Goal: Transaction & Acquisition: Book appointment/travel/reservation

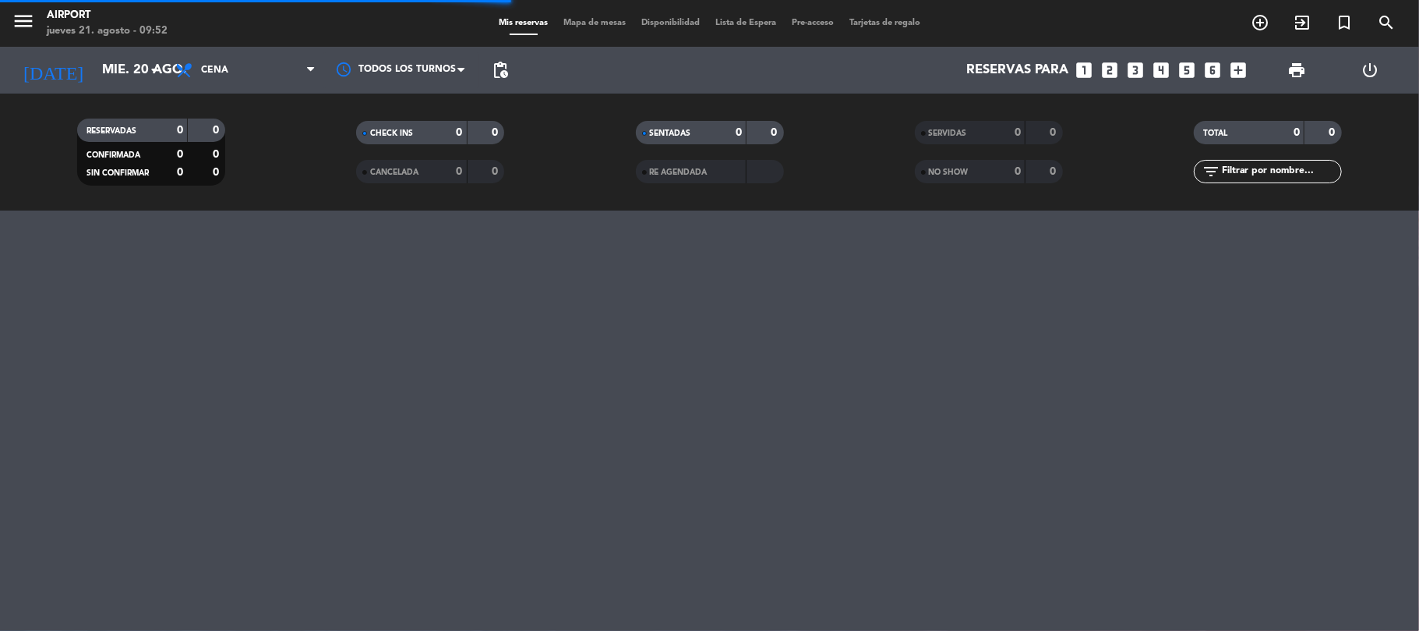
click at [1163, 72] on icon "looks_4" at bounding box center [1162, 70] width 20 height 20
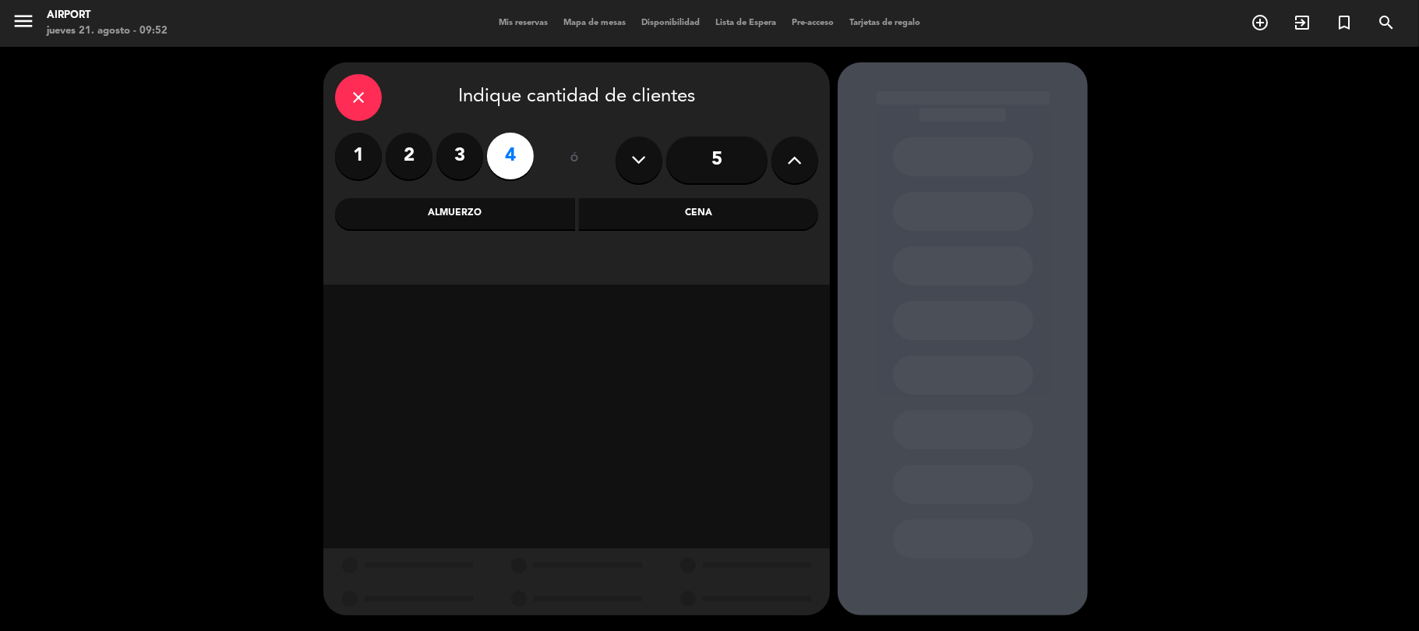
click at [702, 217] on div "Cena" at bounding box center [699, 213] width 240 height 31
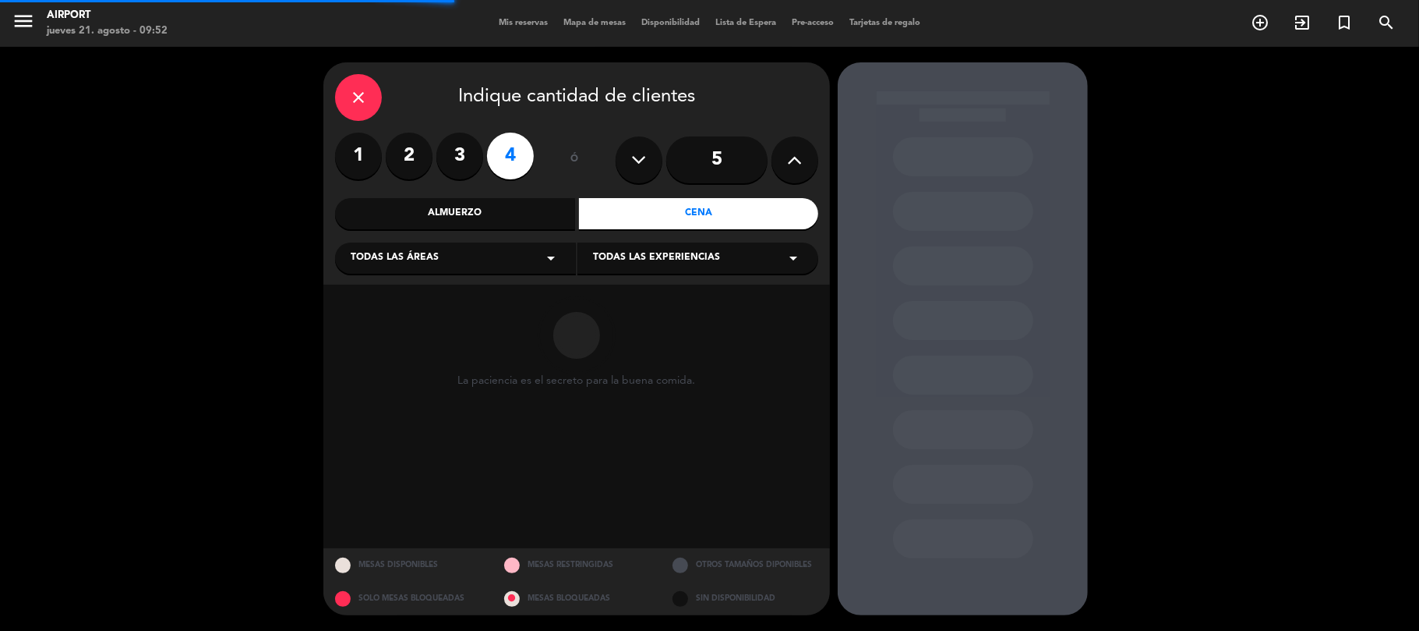
click at [521, 254] on div "Todas las áreas arrow_drop_down" at bounding box center [455, 257] width 241 height 31
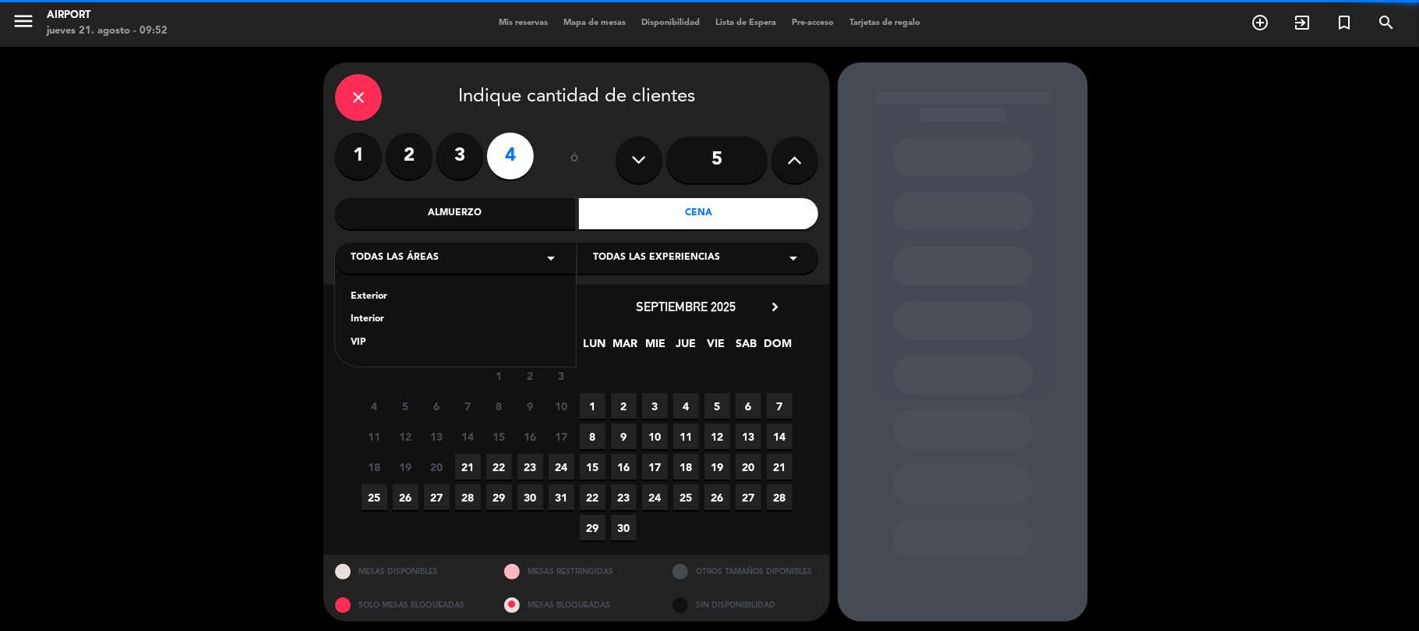
click at [375, 310] on div "Exterior Interior VIP" at bounding box center [455, 310] width 241 height 112
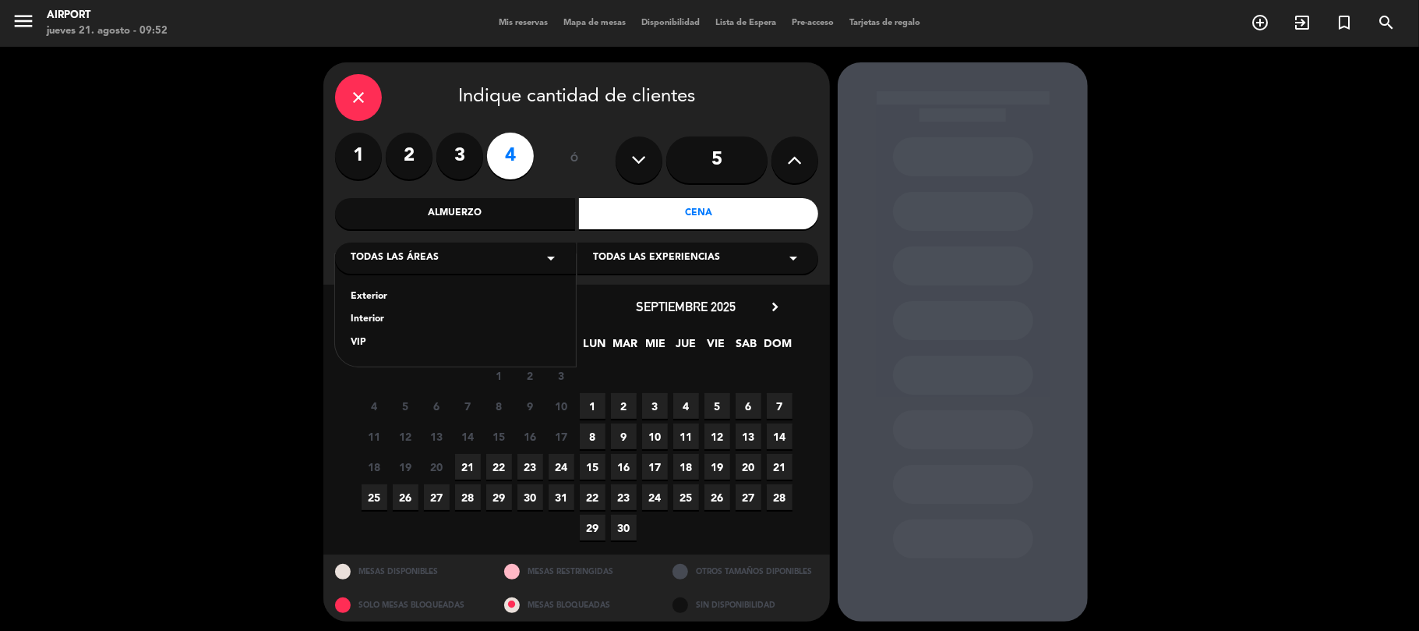
click at [378, 316] on div "Interior" at bounding box center [456, 320] width 210 height 16
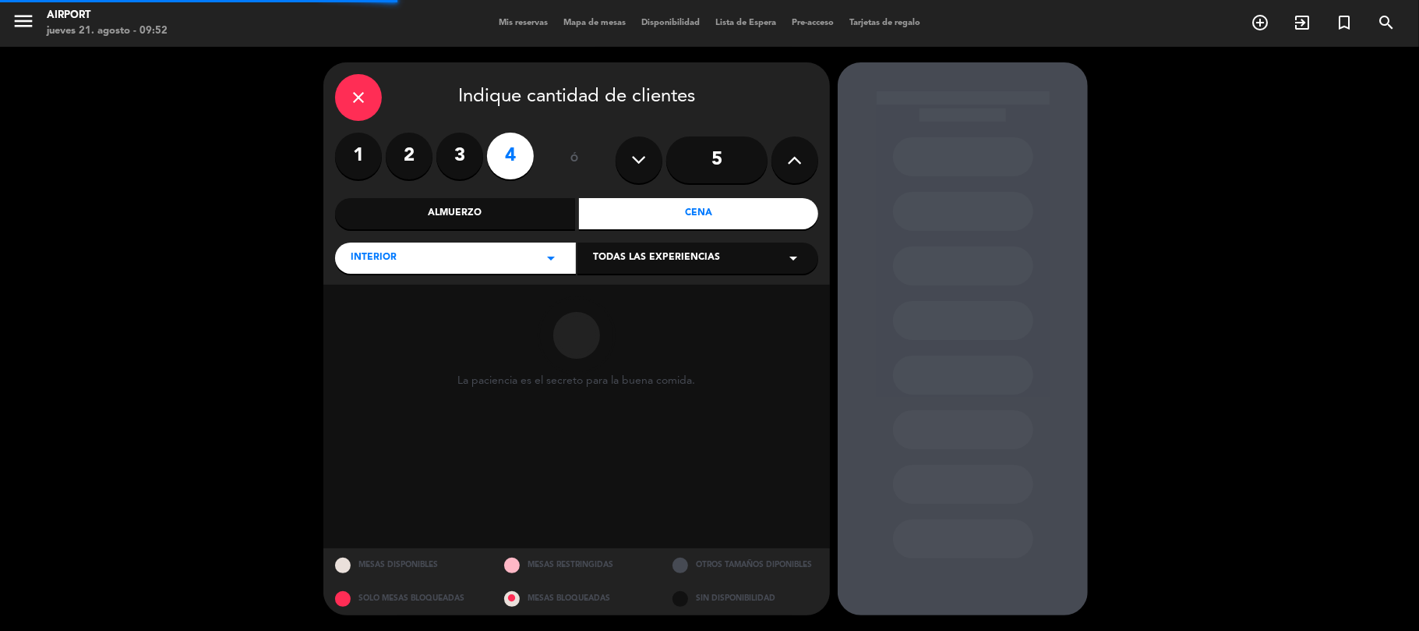
click at [631, 246] on div "Todas las experiencias arrow_drop_down" at bounding box center [698, 257] width 241 height 31
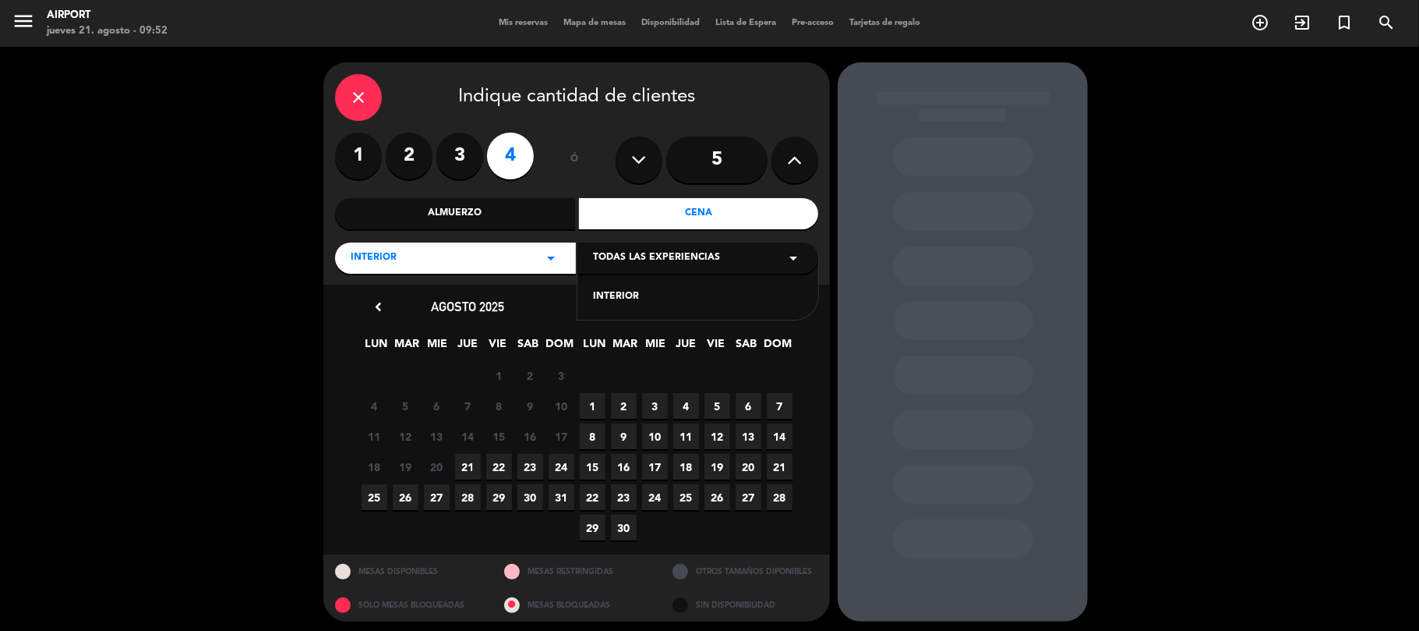
click at [615, 297] on div "INTERIOR" at bounding box center [698, 297] width 210 height 16
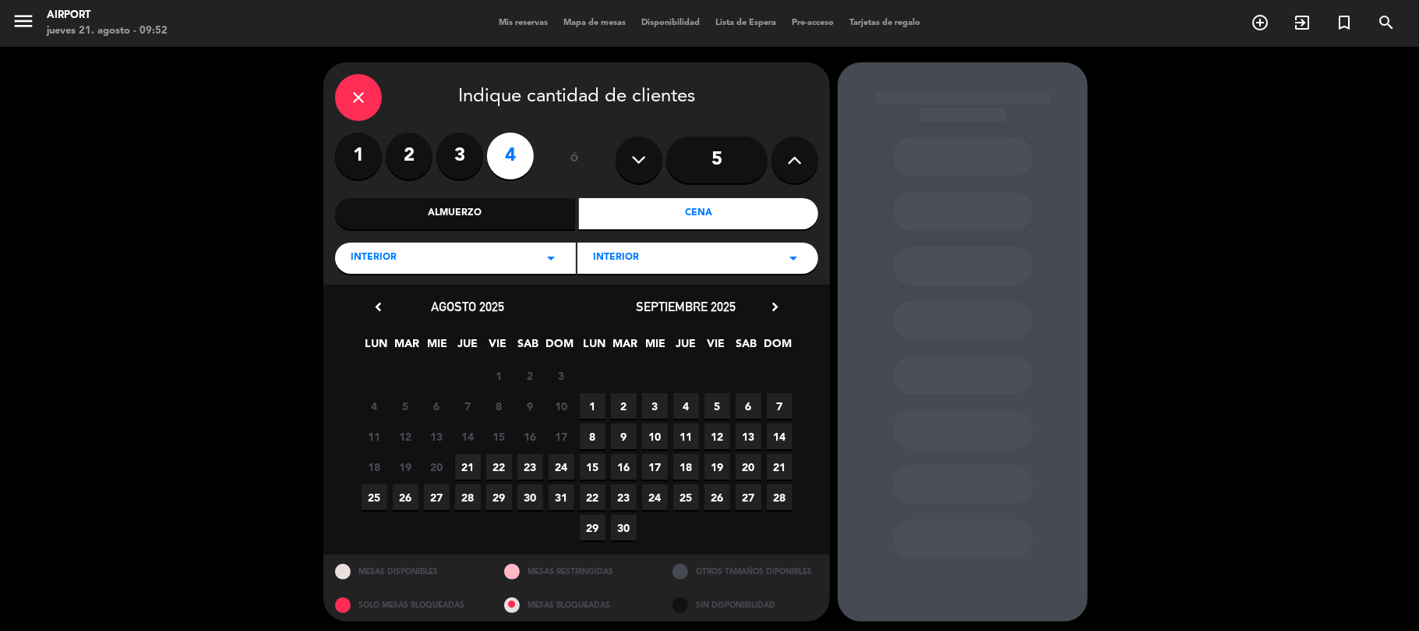
click at [463, 462] on span "21" at bounding box center [468, 467] width 26 height 26
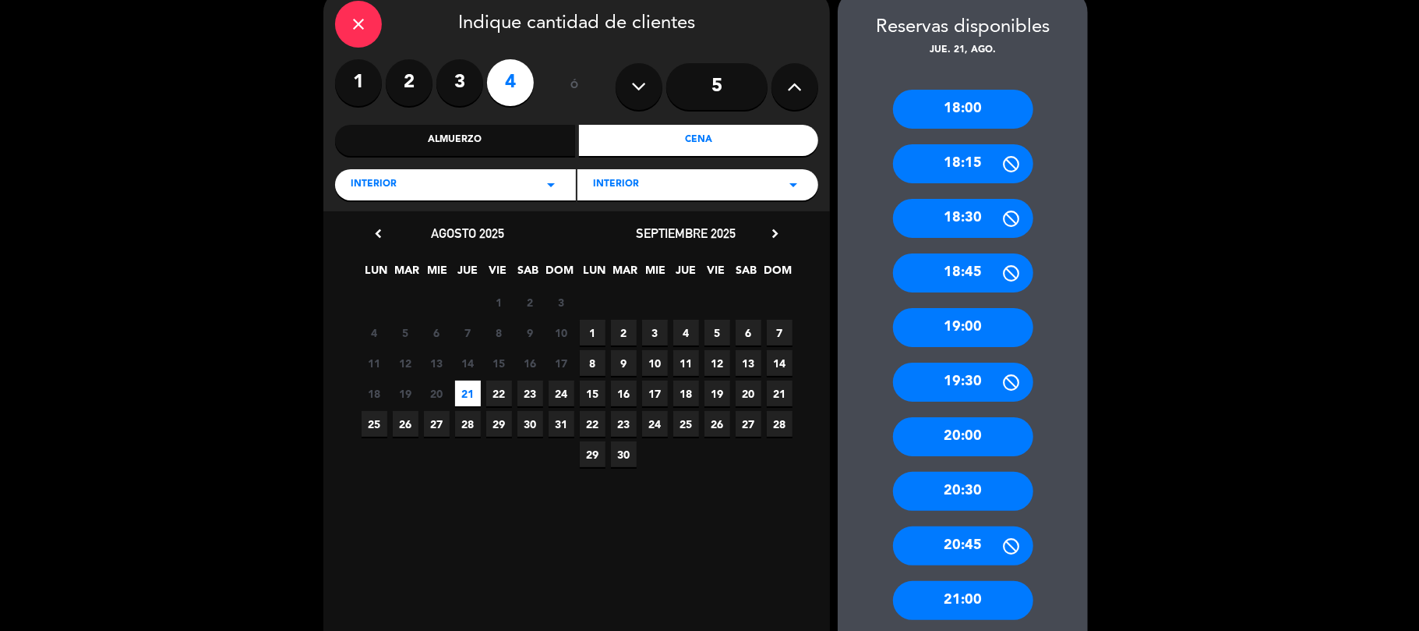
scroll to position [110, 0]
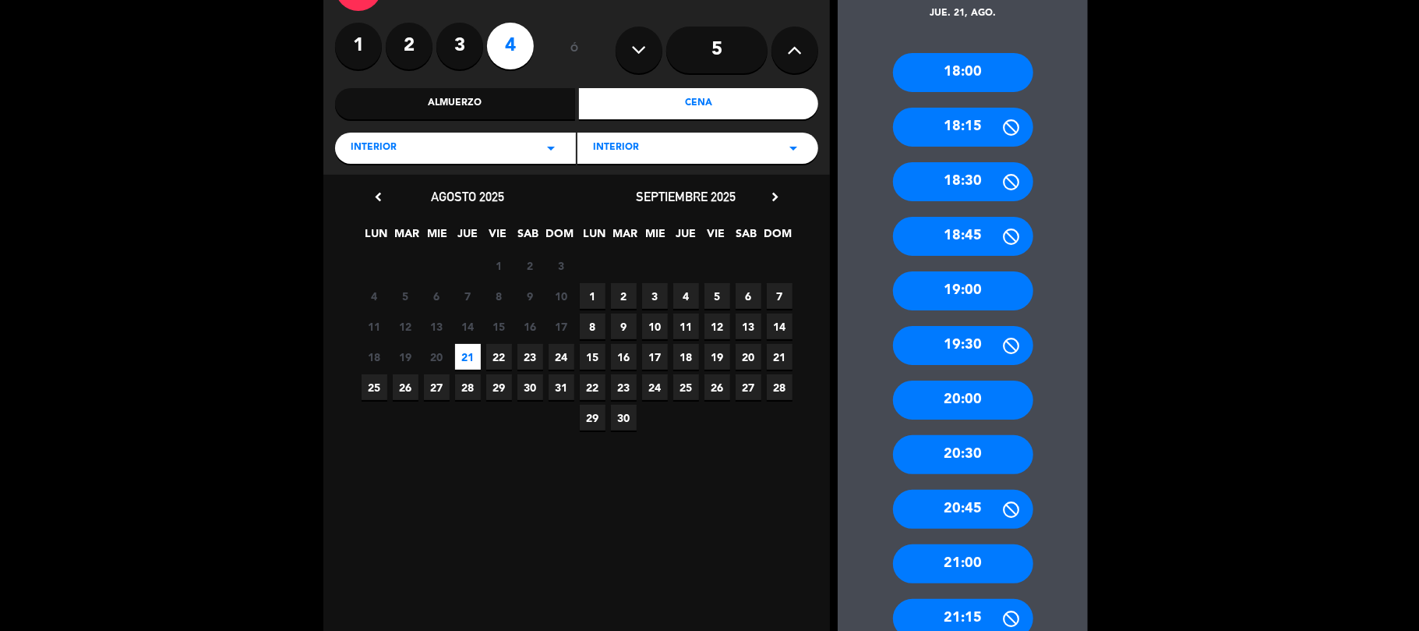
click at [985, 394] on div "20:00" at bounding box center [963, 399] width 140 height 39
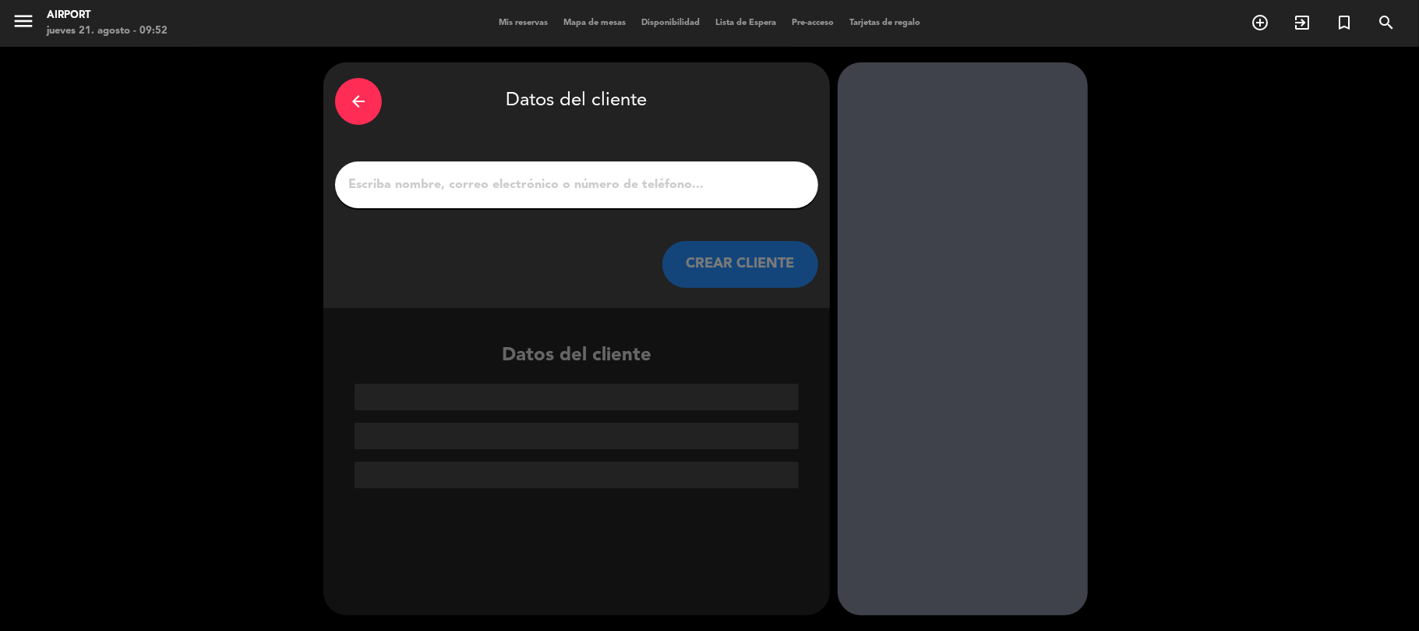
scroll to position [0, 0]
click at [391, 176] on input "1" at bounding box center [577, 185] width 460 height 22
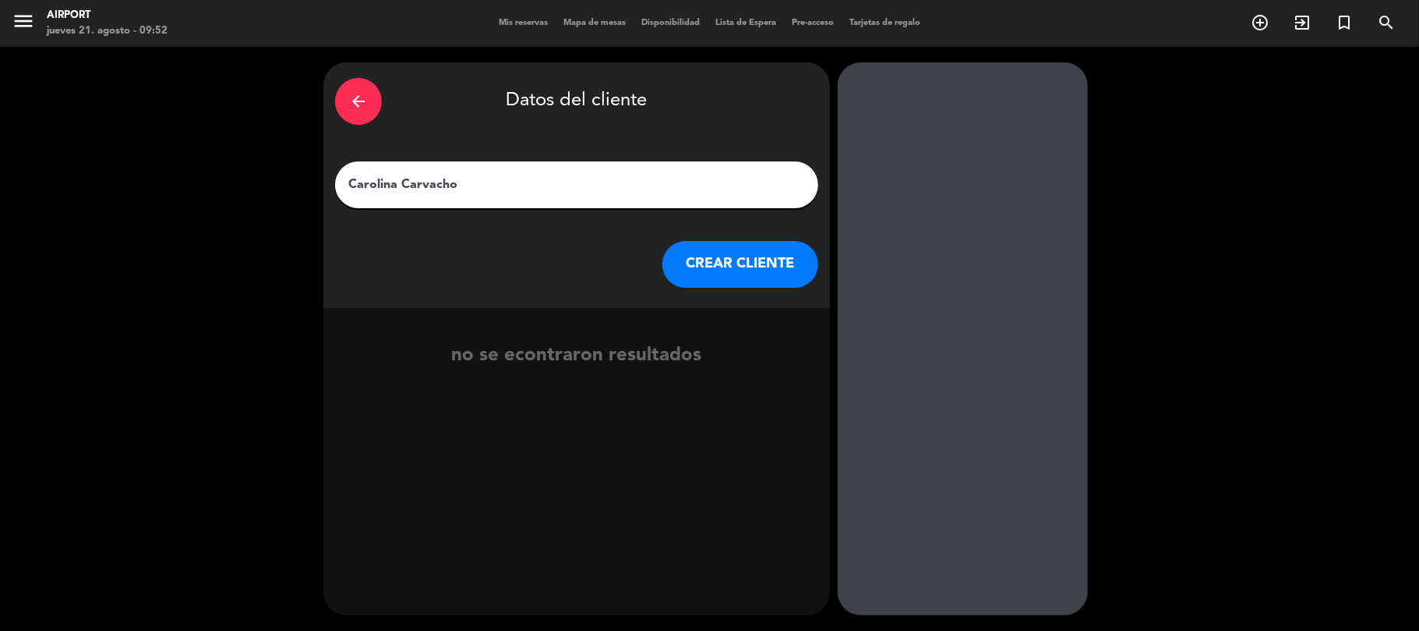
type input "Carolina Carvacho"
click at [734, 245] on button "CREAR CLIENTE" at bounding box center [741, 264] width 156 height 47
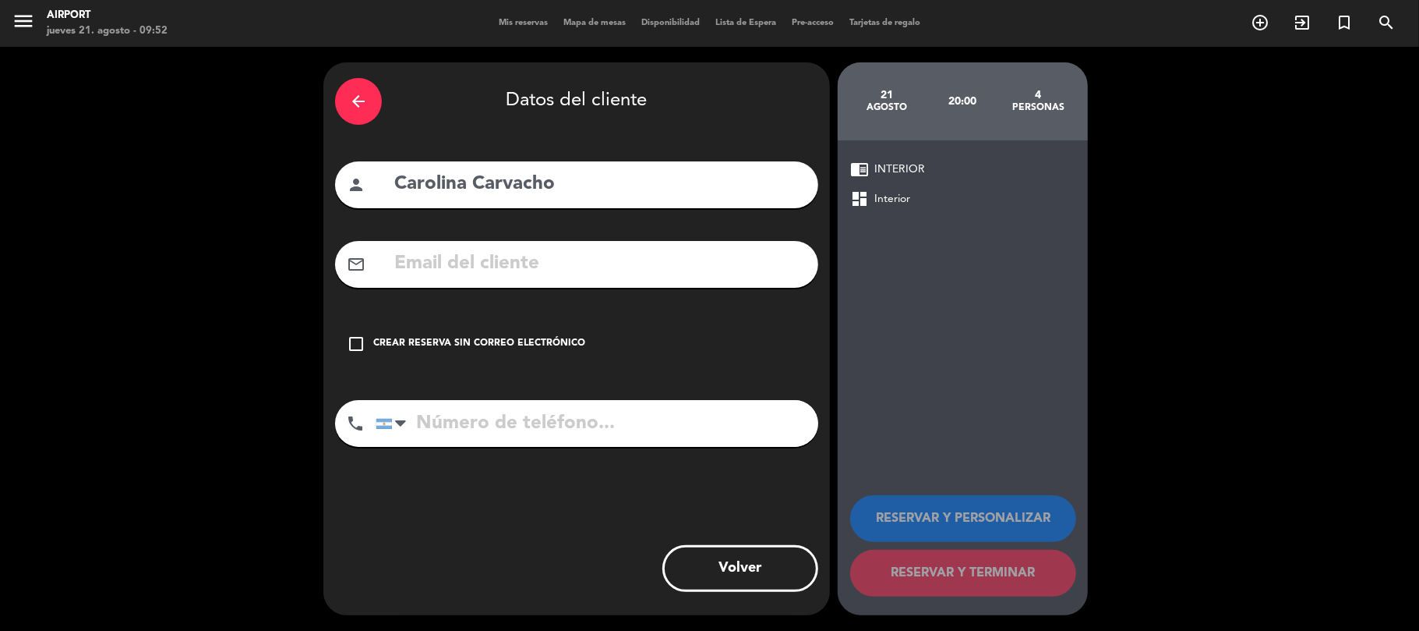
click at [357, 338] on icon "check_box_outline_blank" at bounding box center [356, 343] width 19 height 19
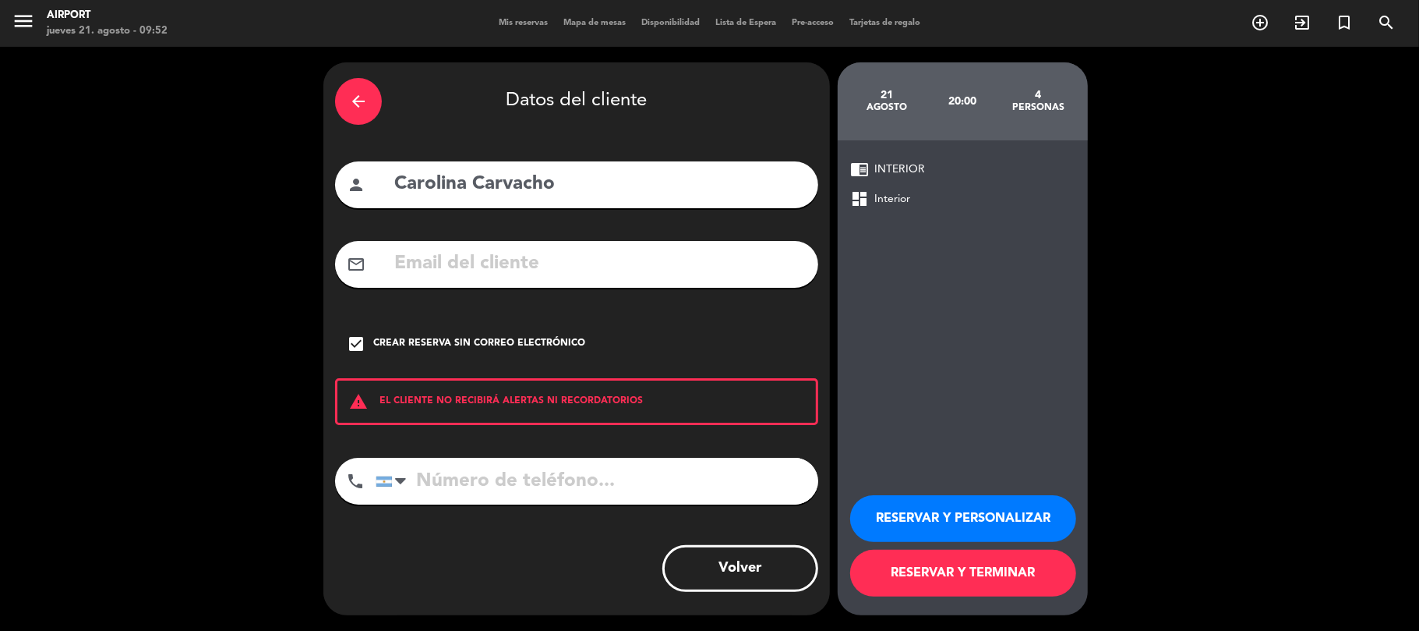
click at [456, 483] on input "tel" at bounding box center [597, 481] width 443 height 47
type input "1164499422"
click at [949, 525] on button "RESERVAR Y PERSONALIZAR" at bounding box center [963, 518] width 226 height 47
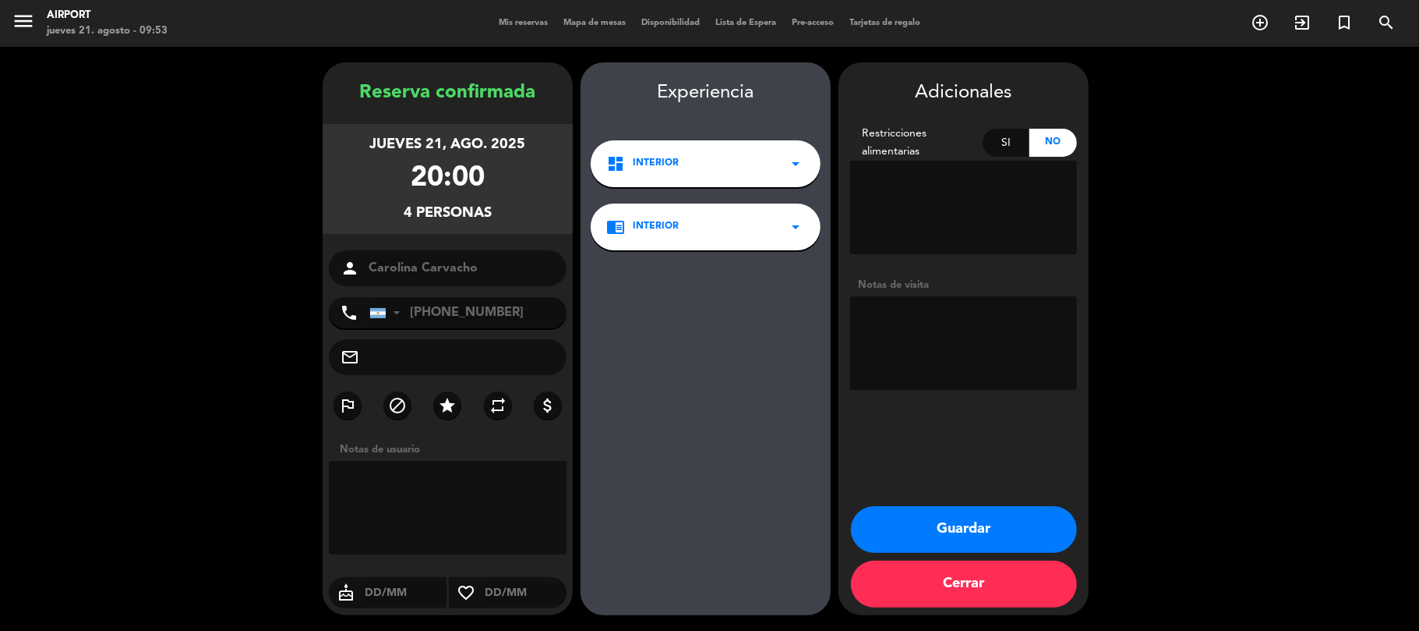
click at [912, 322] on textarea at bounding box center [963, 343] width 227 height 94
type textarea "1 invitada se recibe de tripulante de cabina"
click at [930, 515] on button "Guardar" at bounding box center [964, 529] width 226 height 47
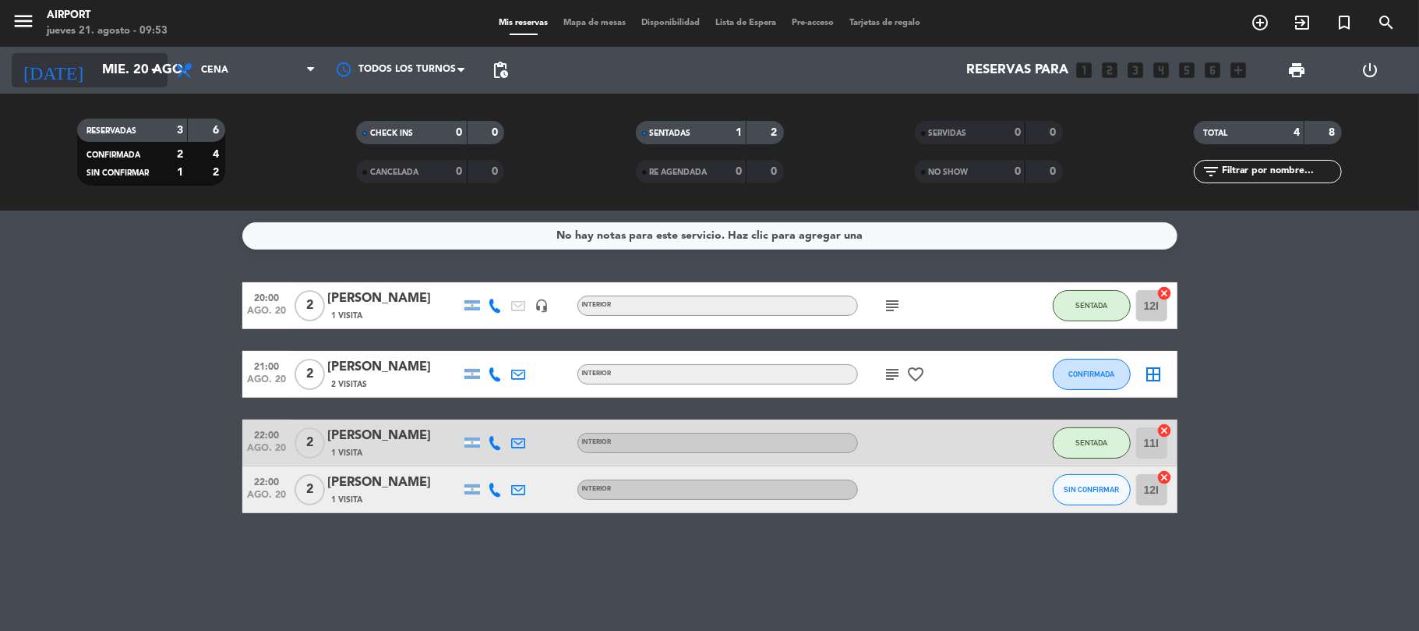
click at [128, 70] on input "mié. 20 ago." at bounding box center [178, 70] width 168 height 30
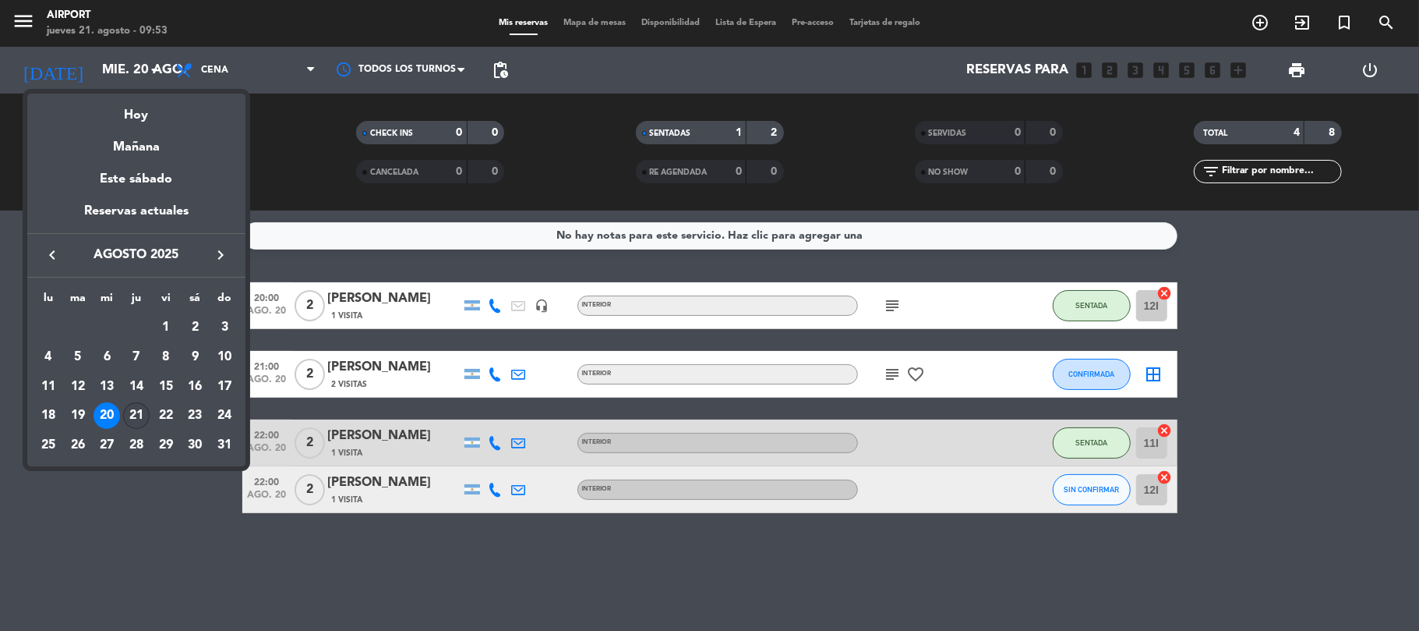
click at [132, 415] on div "21" at bounding box center [136, 415] width 27 height 27
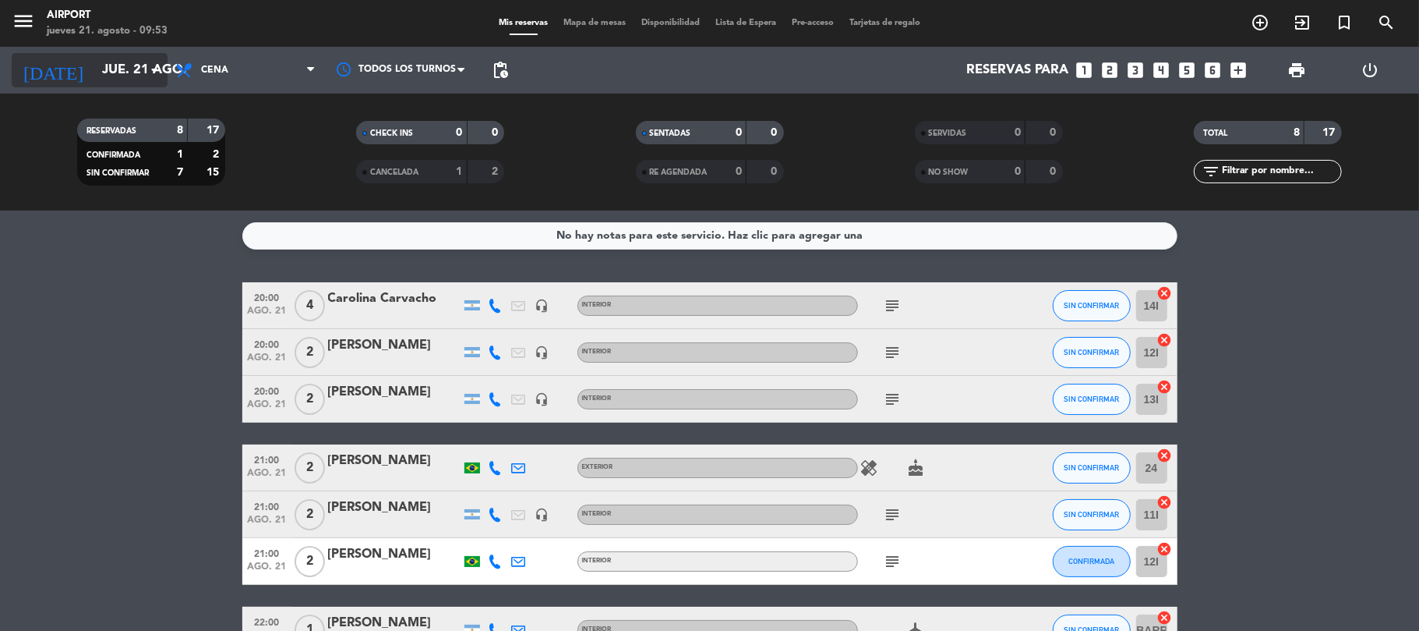
click at [139, 73] on input "jue. 21 ago." at bounding box center [178, 70] width 168 height 30
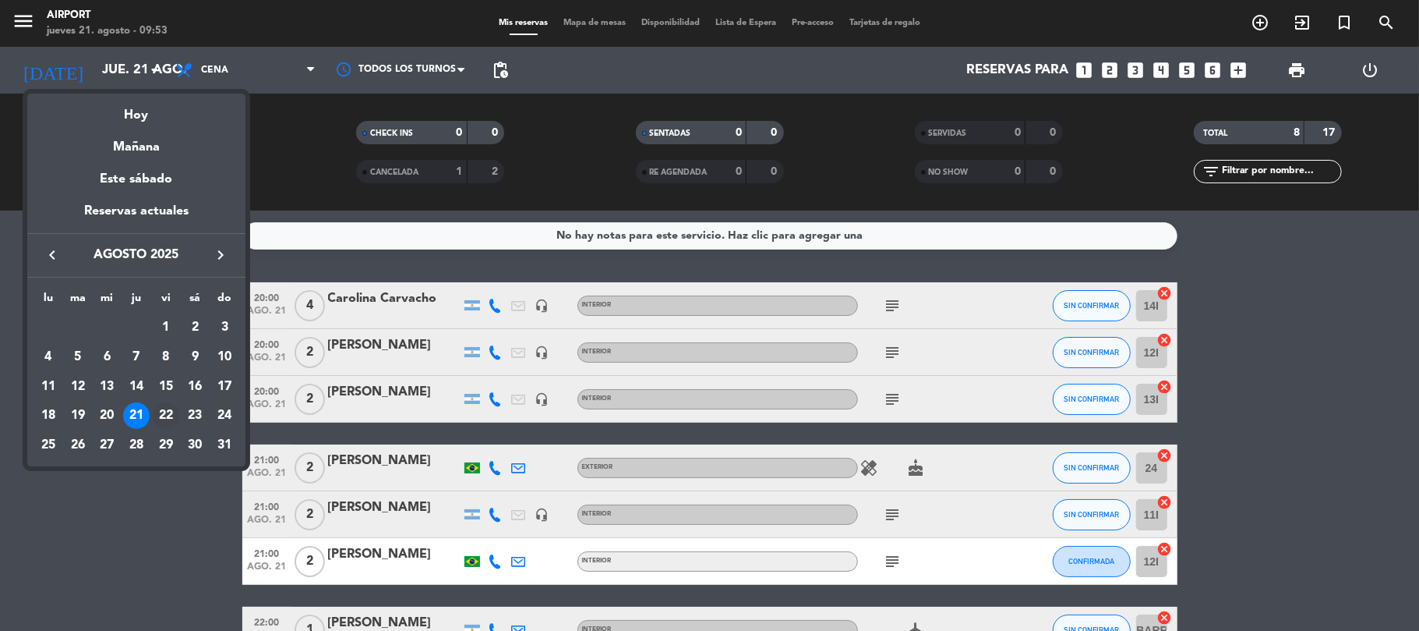
click at [166, 415] on div "22" at bounding box center [166, 415] width 27 height 27
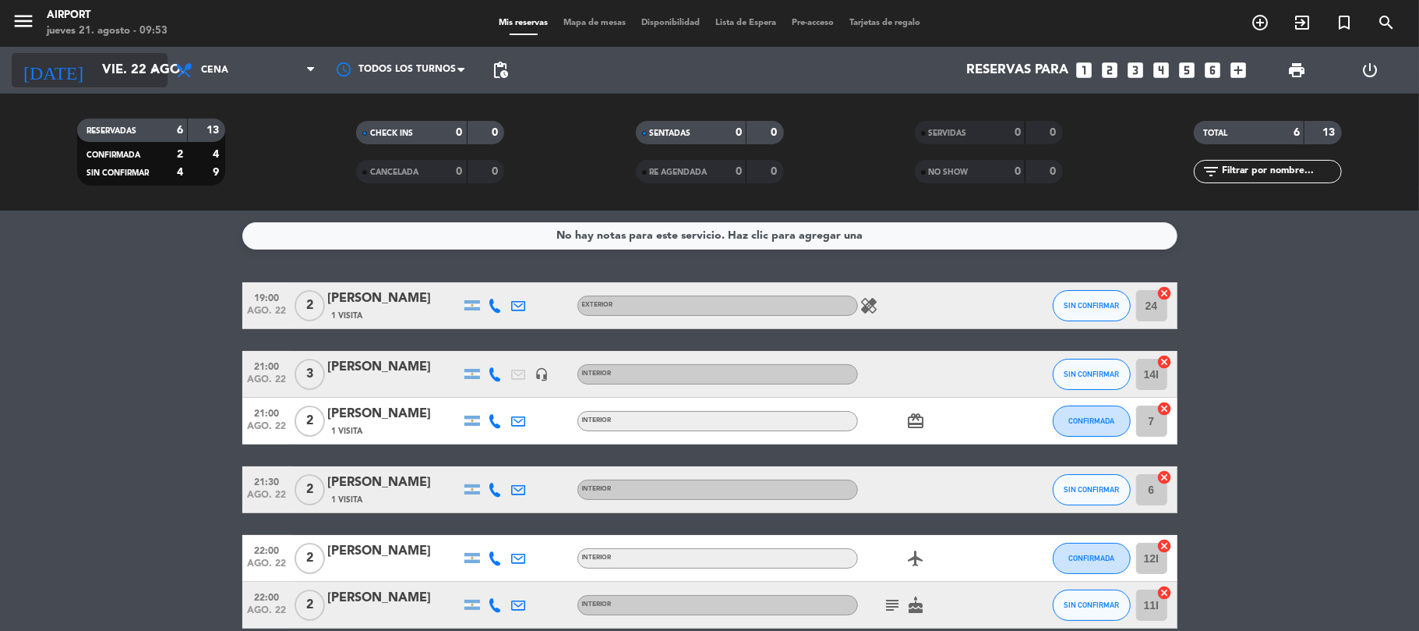
click at [138, 83] on input "vie. 22 ago." at bounding box center [178, 70] width 168 height 30
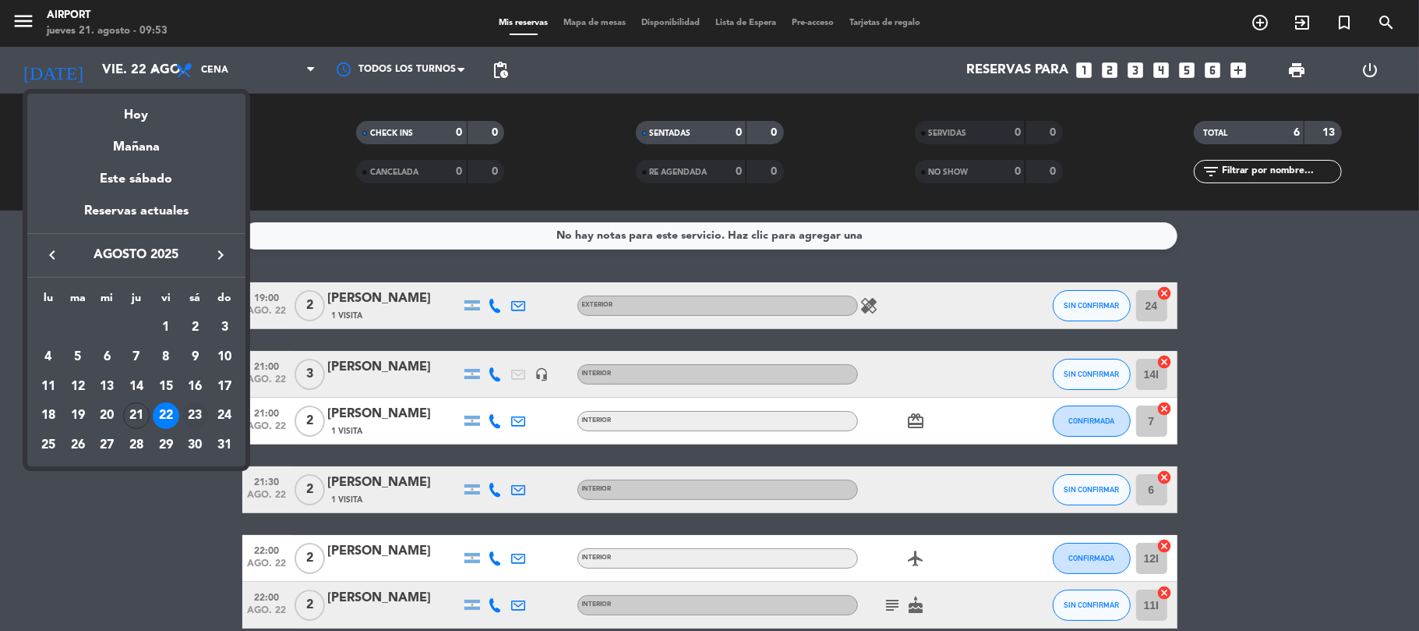
click at [200, 410] on div "23" at bounding box center [195, 415] width 27 height 27
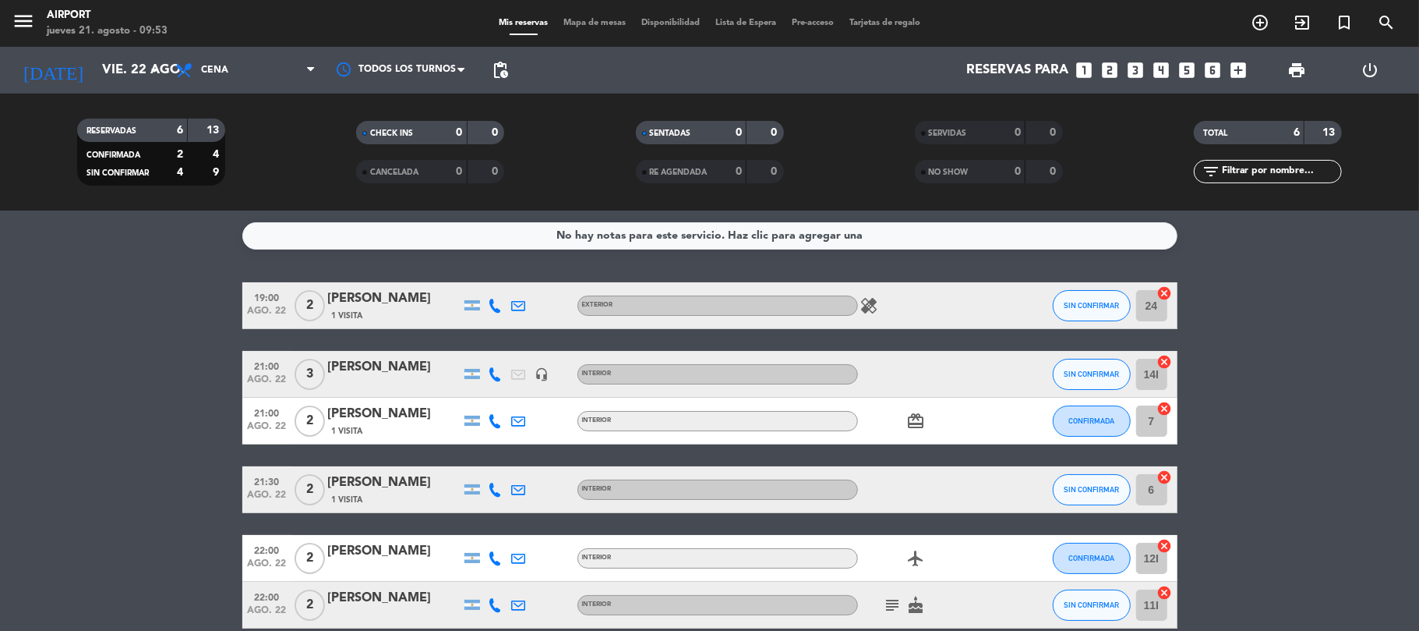
type input "sáb. 23 ago."
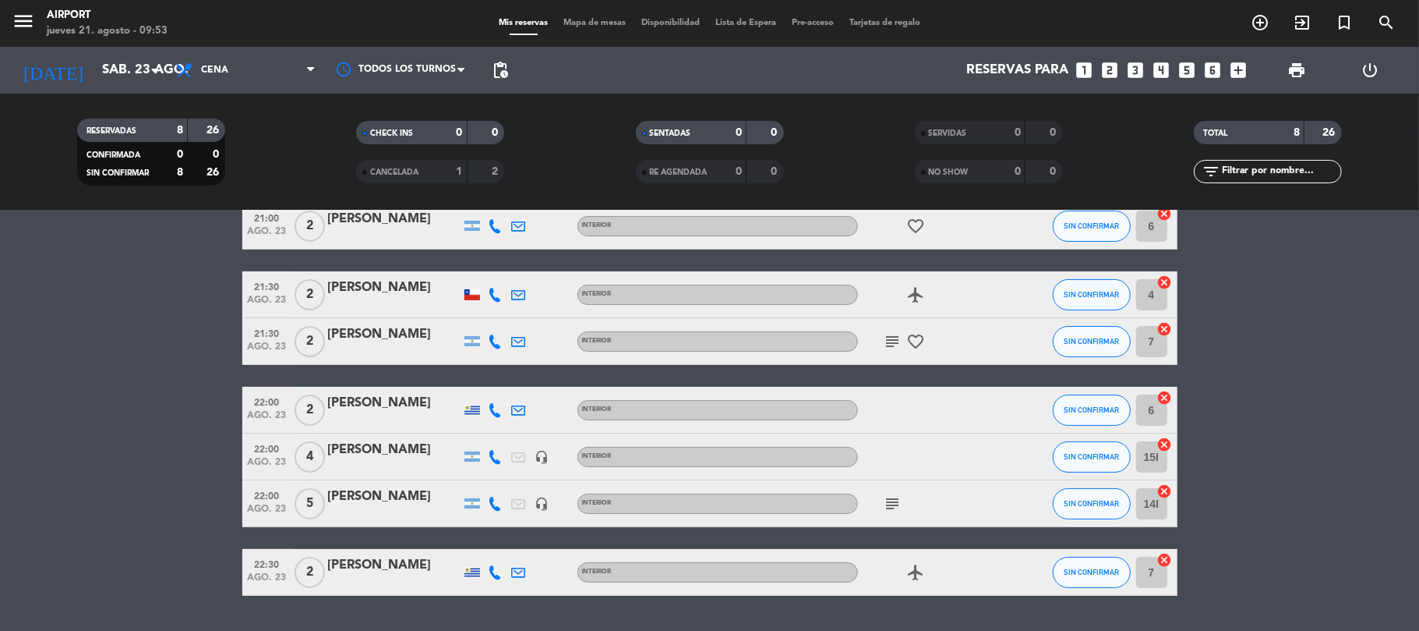
scroll to position [190, 0]
